Goal: Transaction & Acquisition: Purchase product/service

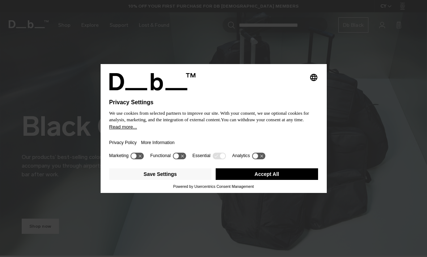
click at [253, 178] on button "Accept All" at bounding box center [267, 174] width 102 height 12
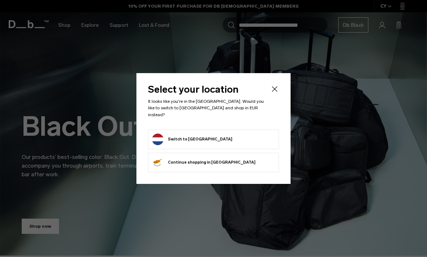
click at [173, 137] on button "Switch to [GEOGRAPHIC_DATA]" at bounding box center [192, 140] width 80 height 12
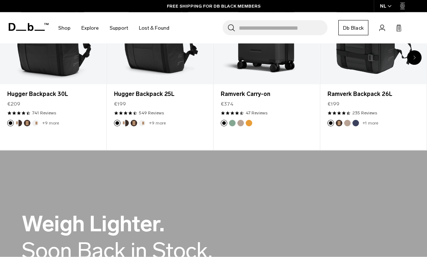
scroll to position [291, 0]
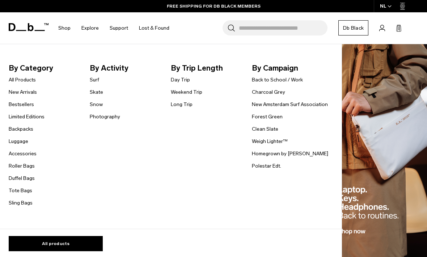
click at [30, 73] on span "By Category" at bounding box center [47, 68] width 77 height 12
click at [27, 81] on link "All Products" at bounding box center [22, 80] width 27 height 8
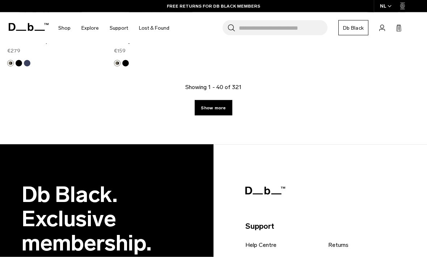
scroll to position [2195, 0]
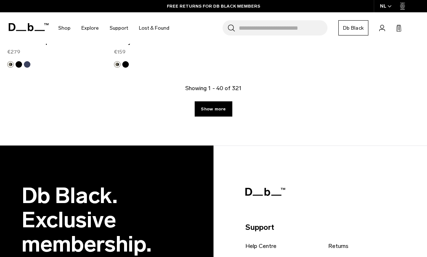
click at [225, 104] on link "Show more" at bounding box center [213, 108] width 37 height 15
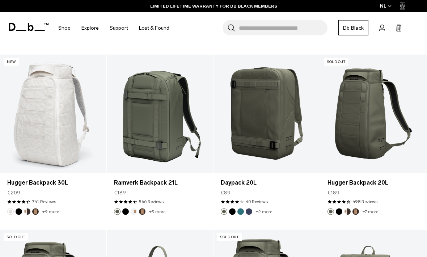
scroll to position [2590, 0]
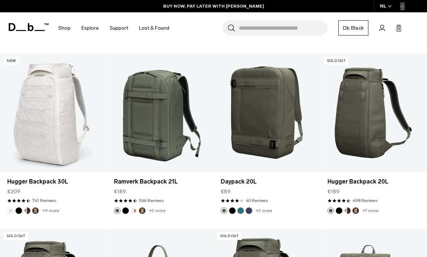
click at [243, 212] on img "Midnight Teal" at bounding box center [241, 211] width 8 height 8
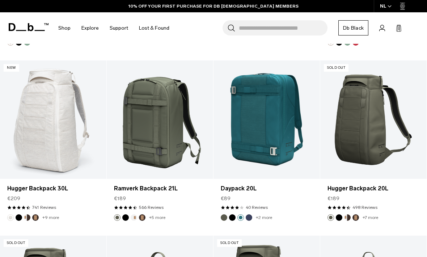
scroll to position [2582, 0]
